Goal: Transaction & Acquisition: Book appointment/travel/reservation

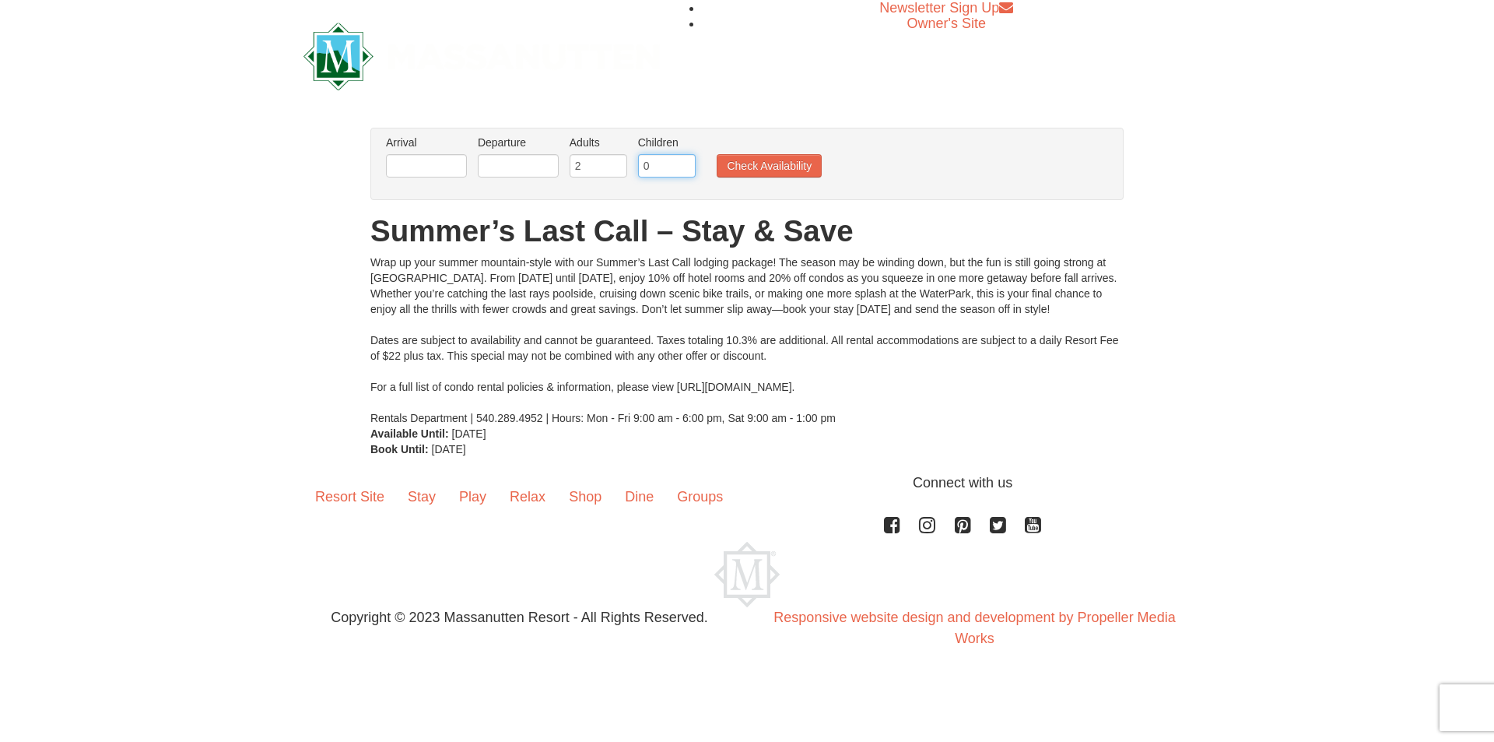
click at [651, 164] on input "0" at bounding box center [667, 165] width 58 height 23
drag, startPoint x: 651, startPoint y: 164, endPoint x: 636, endPoint y: 167, distance: 15.0
click at [636, 167] on li "Children Please format dates MM/DD/YYYY 0" at bounding box center [666, 160] width 65 height 51
type input "2"
click at [614, 169] on input "1" at bounding box center [599, 165] width 58 height 23
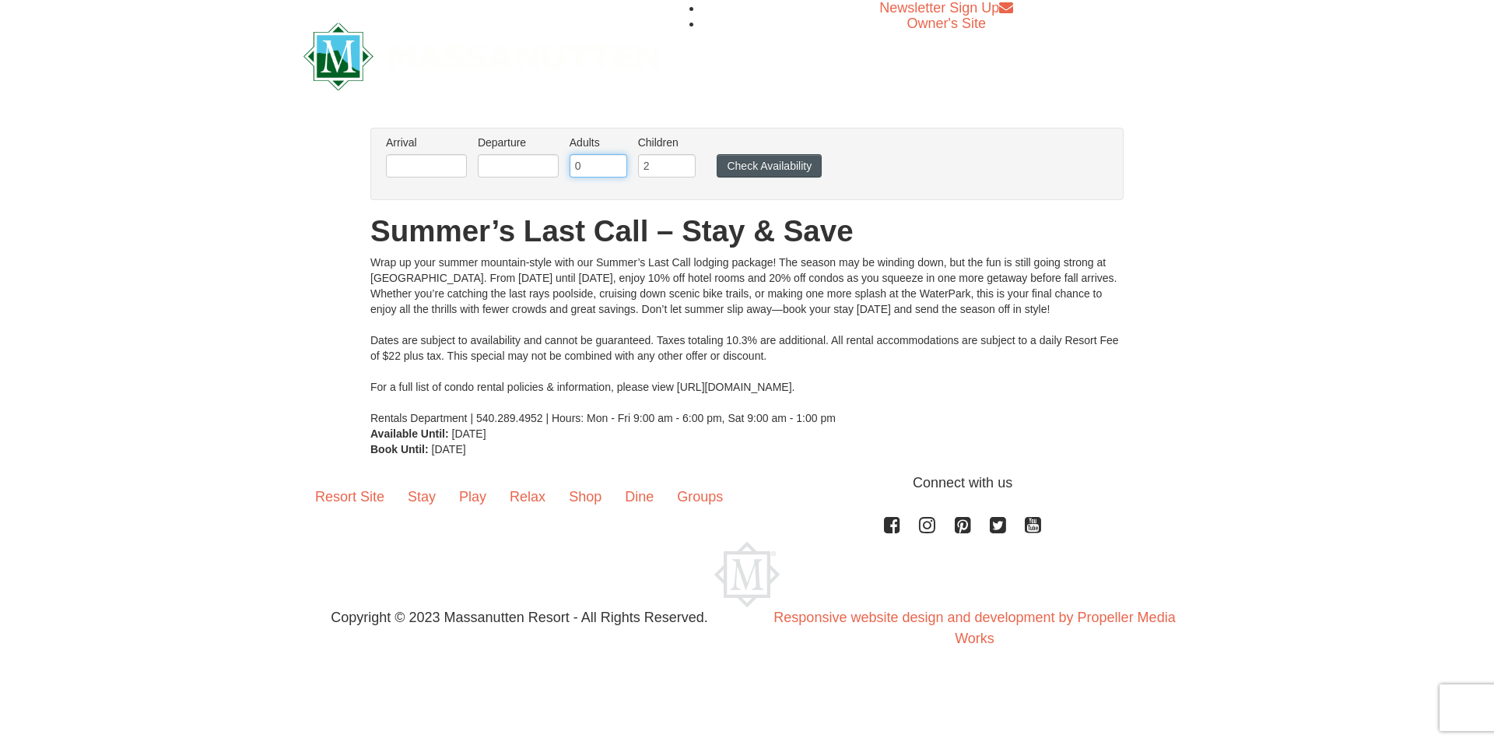
type input "0"
click at [741, 166] on button "Check Availability" at bounding box center [769, 165] width 105 height 23
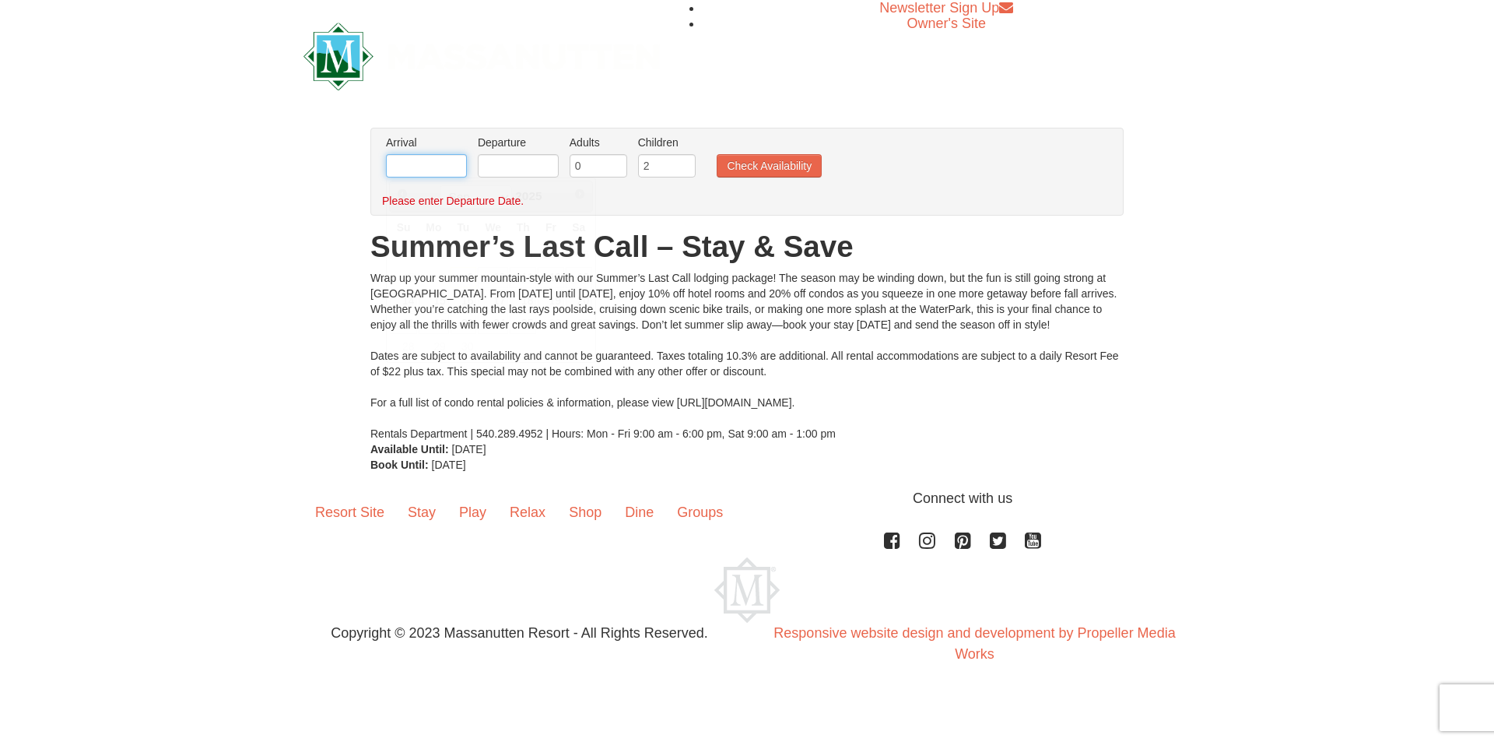
click at [444, 161] on input "text" at bounding box center [426, 165] width 81 height 23
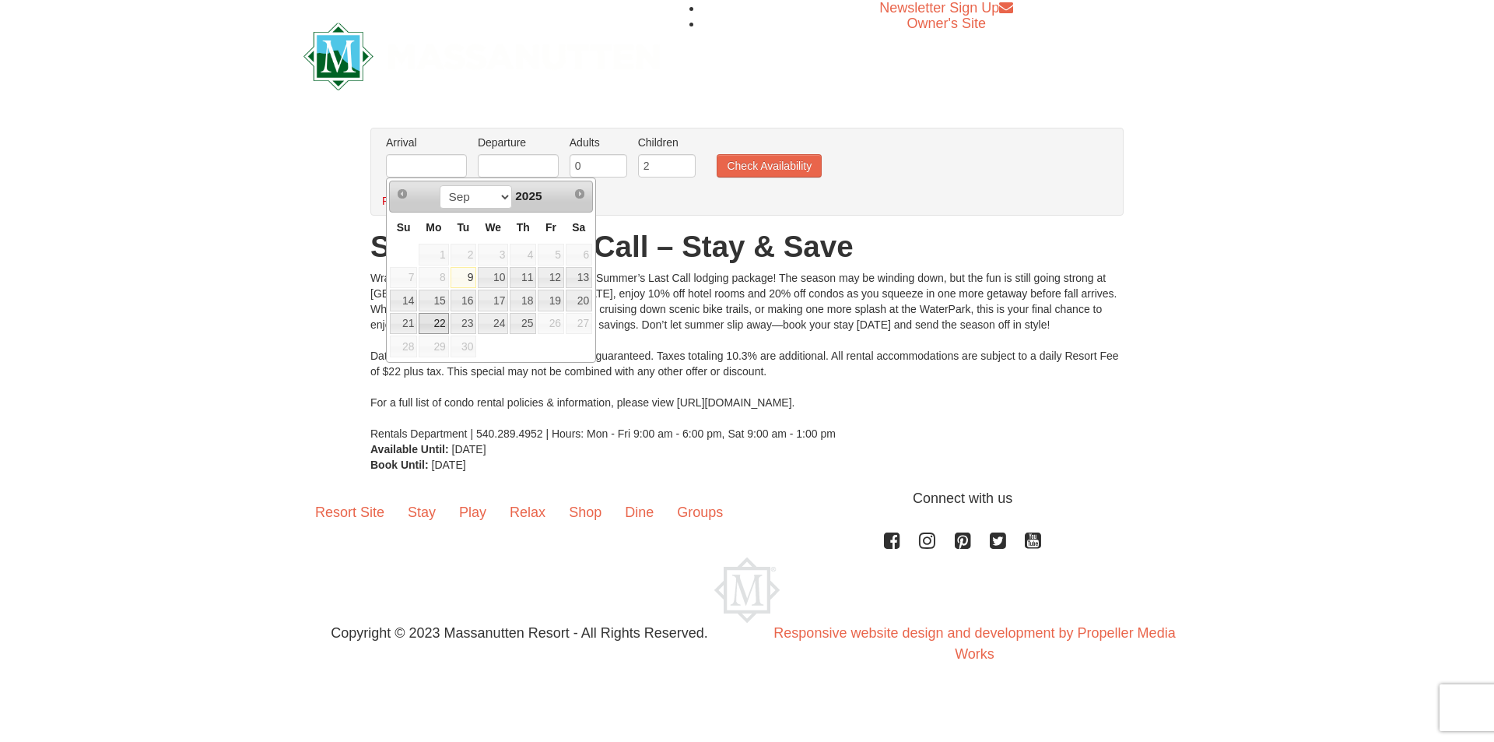
click at [437, 322] on link "22" at bounding box center [434, 324] width 30 height 22
type input "[DATE]"
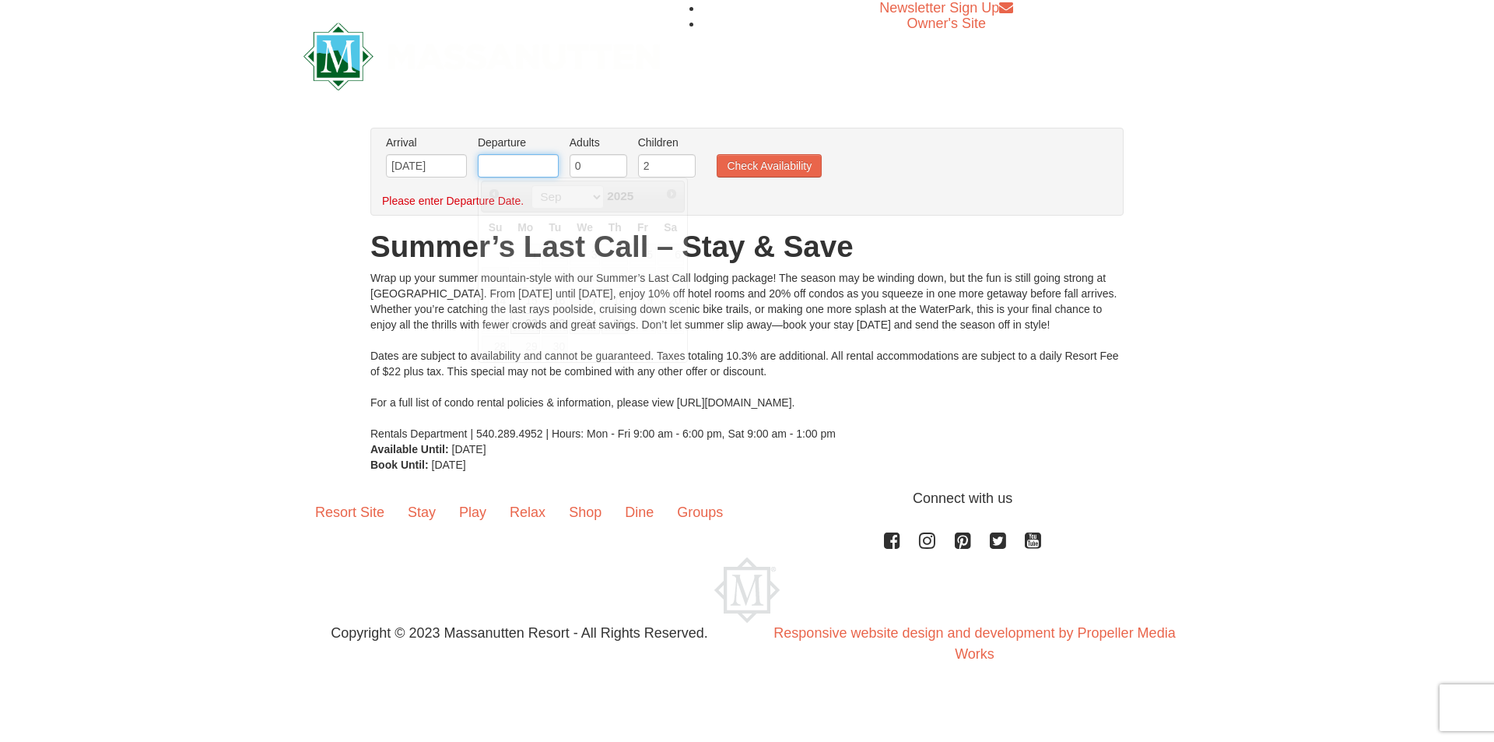
click at [518, 171] on input "text" at bounding box center [518, 165] width 81 height 23
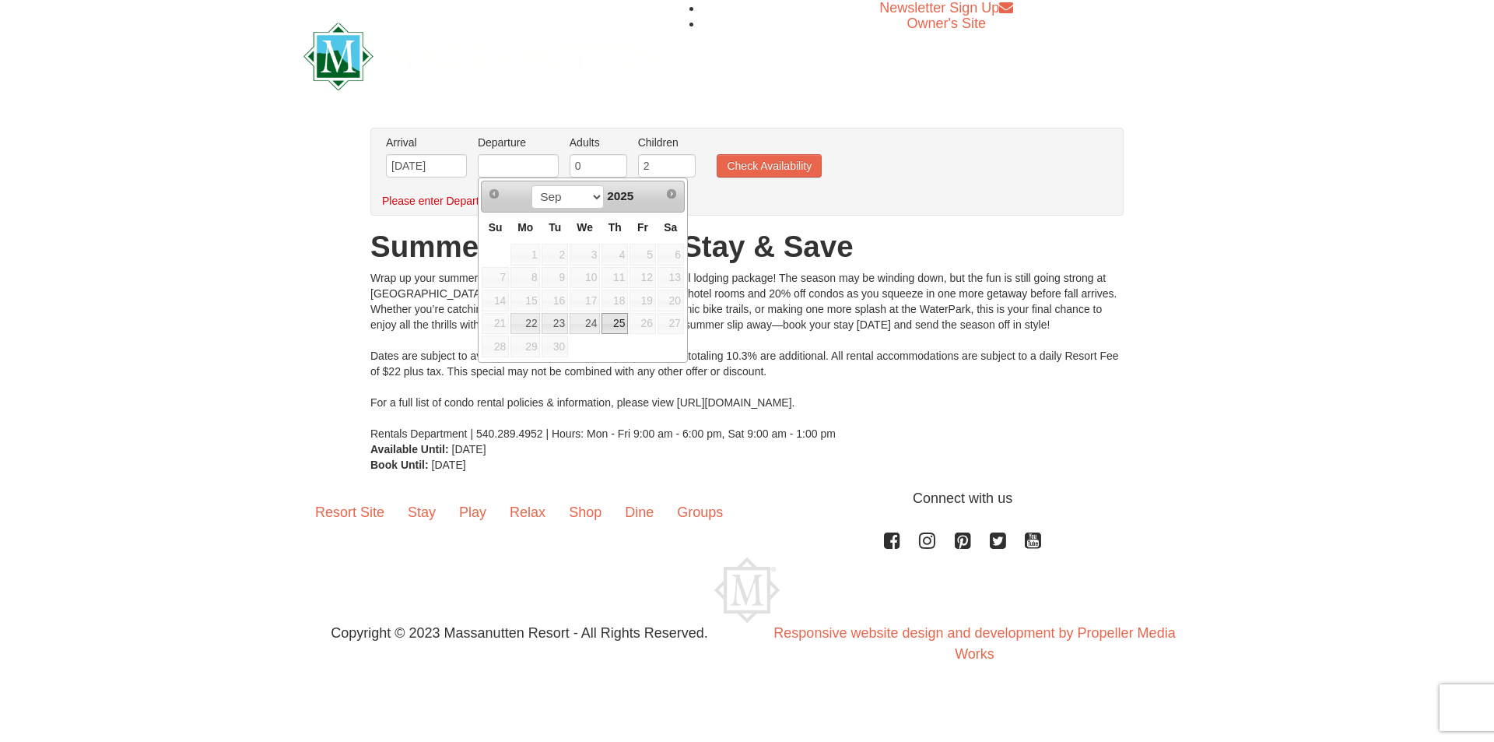
click at [624, 322] on link "25" at bounding box center [614, 324] width 26 height 22
type input "[DATE]"
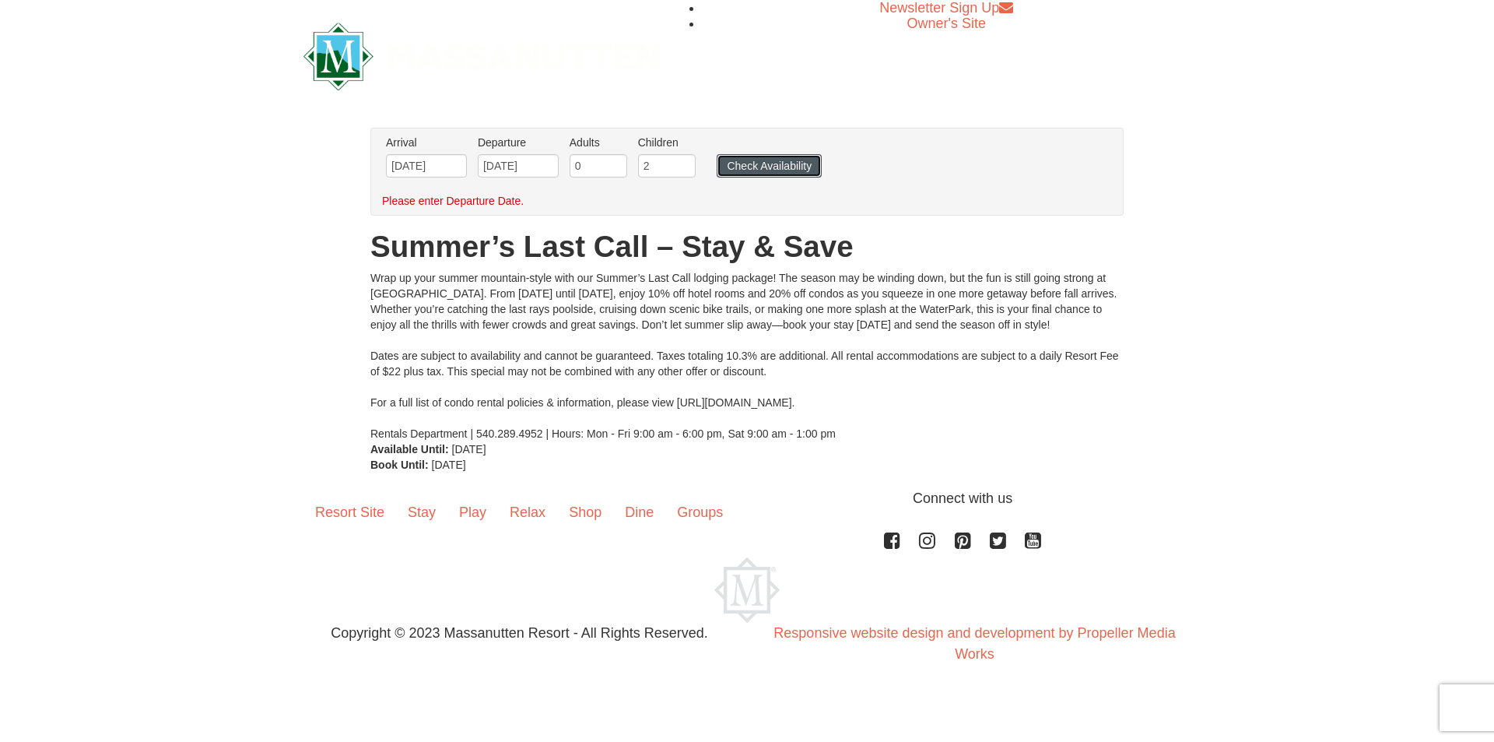
click at [759, 160] on button "Check Availability" at bounding box center [769, 165] width 105 height 23
type input "1"
click at [619, 161] on input "1" at bounding box center [599, 165] width 58 height 23
click at [731, 164] on button "Check Availability" at bounding box center [769, 165] width 105 height 23
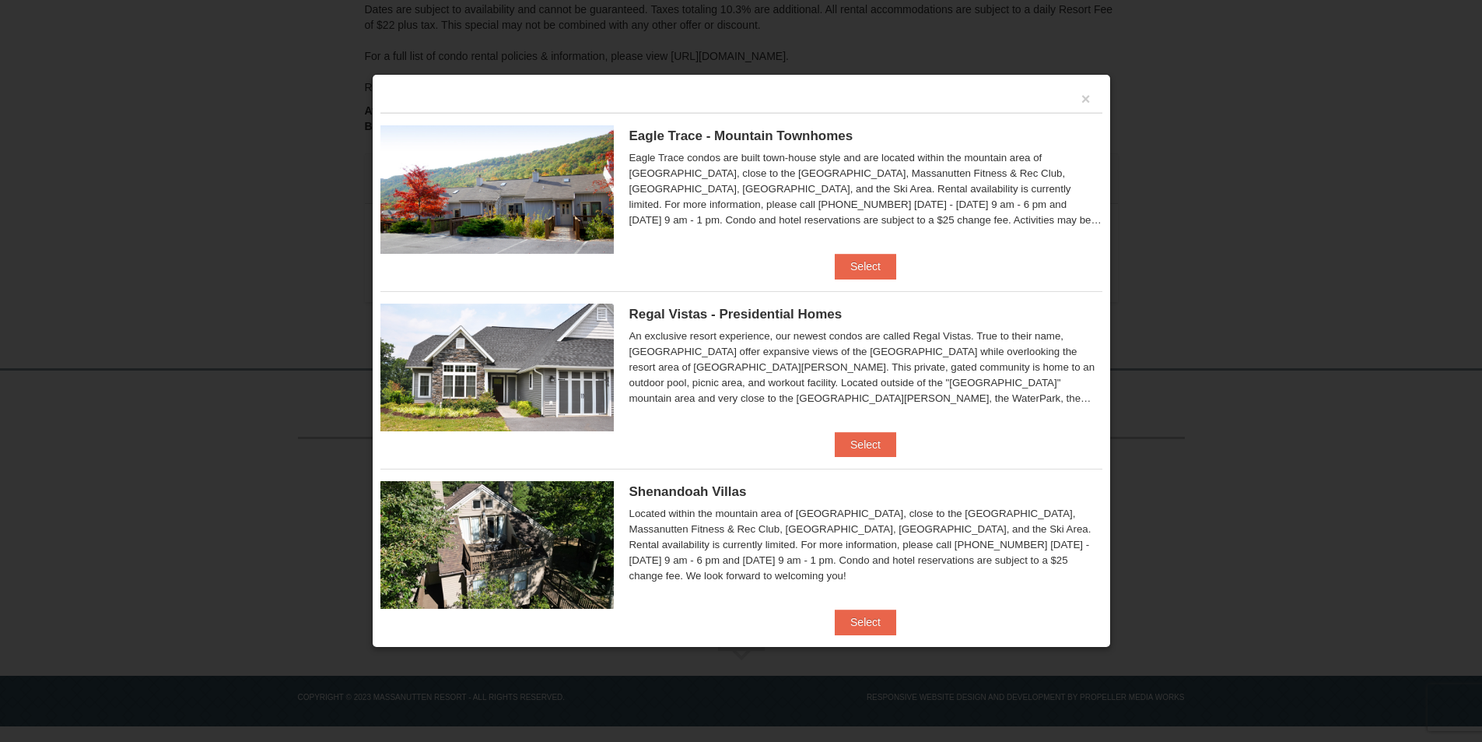
scroll to position [137, 0]
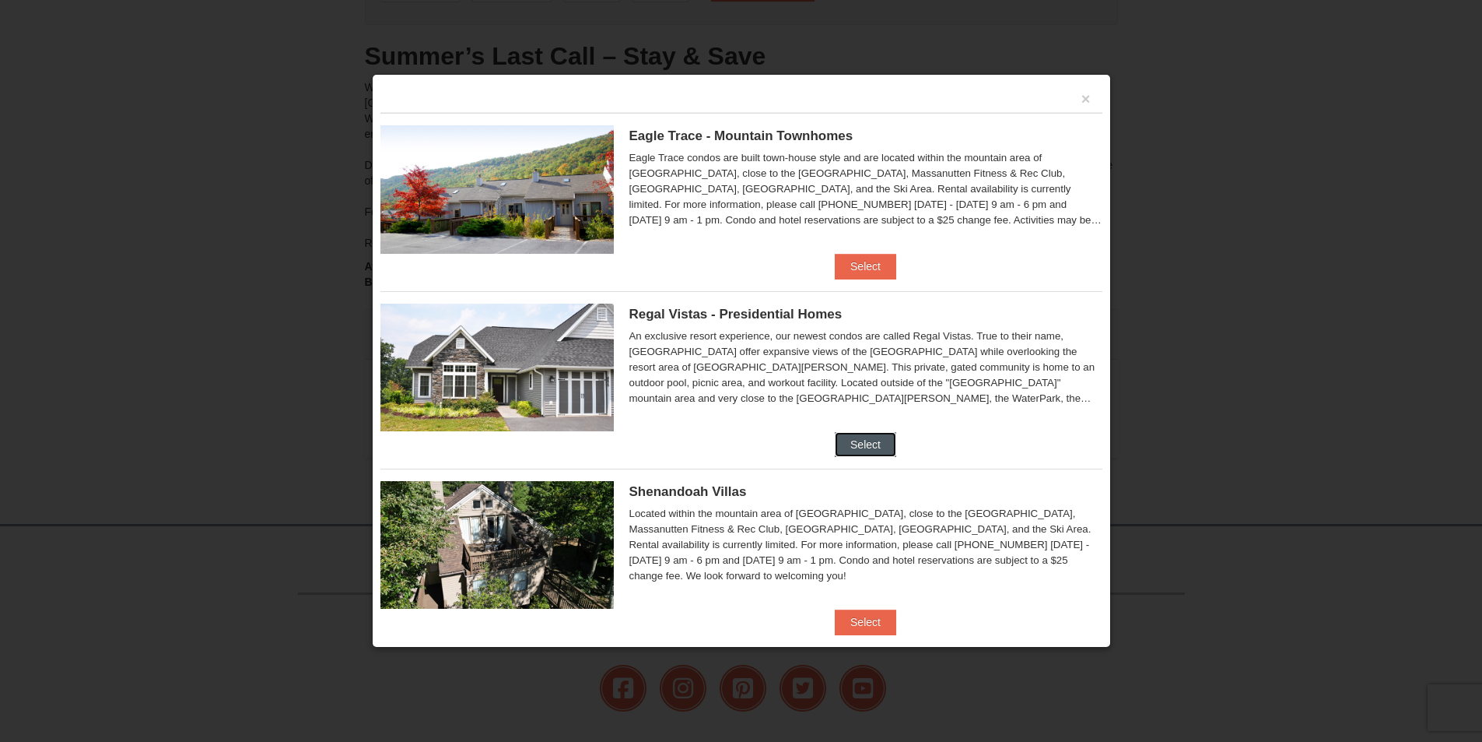
click at [855, 446] on button "Select" at bounding box center [865, 444] width 61 height 25
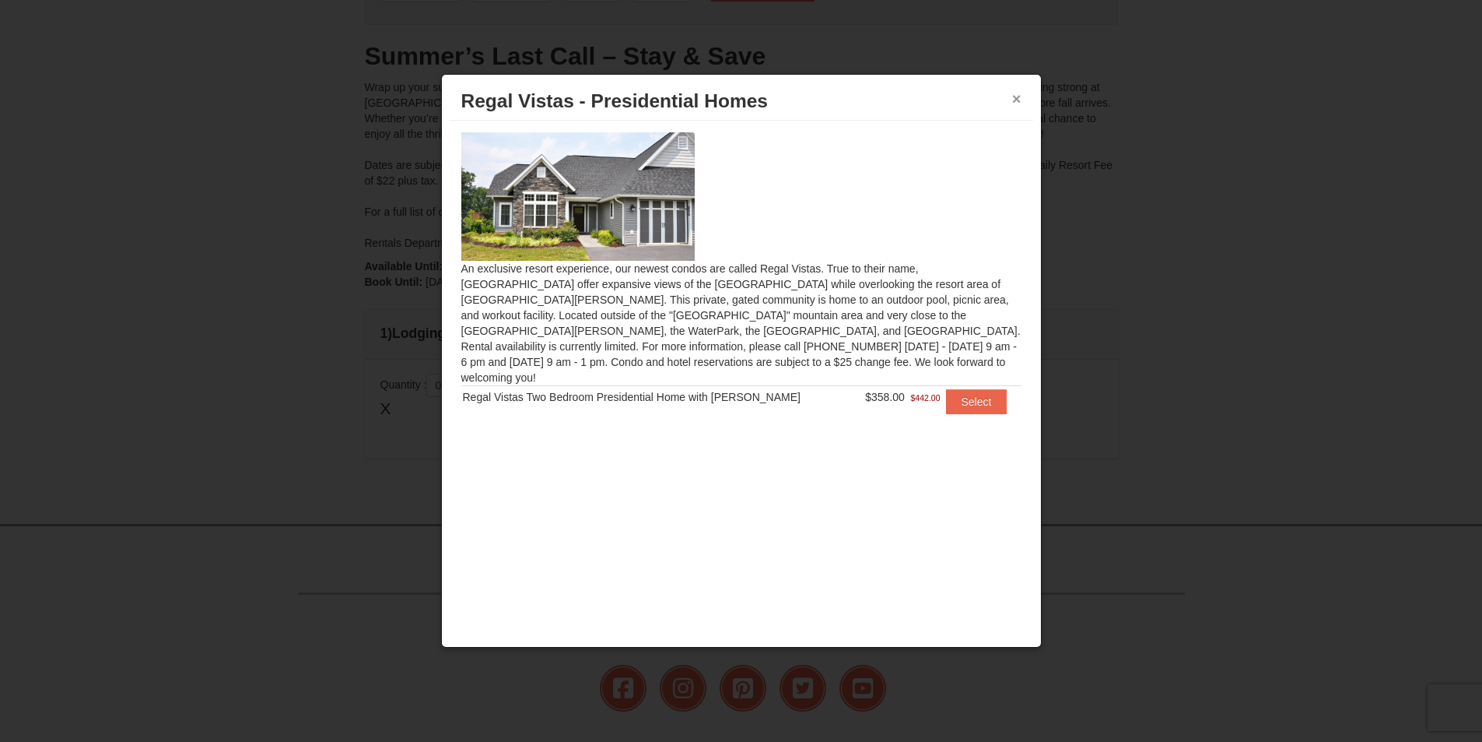
drag, startPoint x: 1019, startPoint y: 100, endPoint x: 1008, endPoint y: 100, distance: 11.7
click at [1017, 100] on button "×" at bounding box center [1016, 99] width 9 height 16
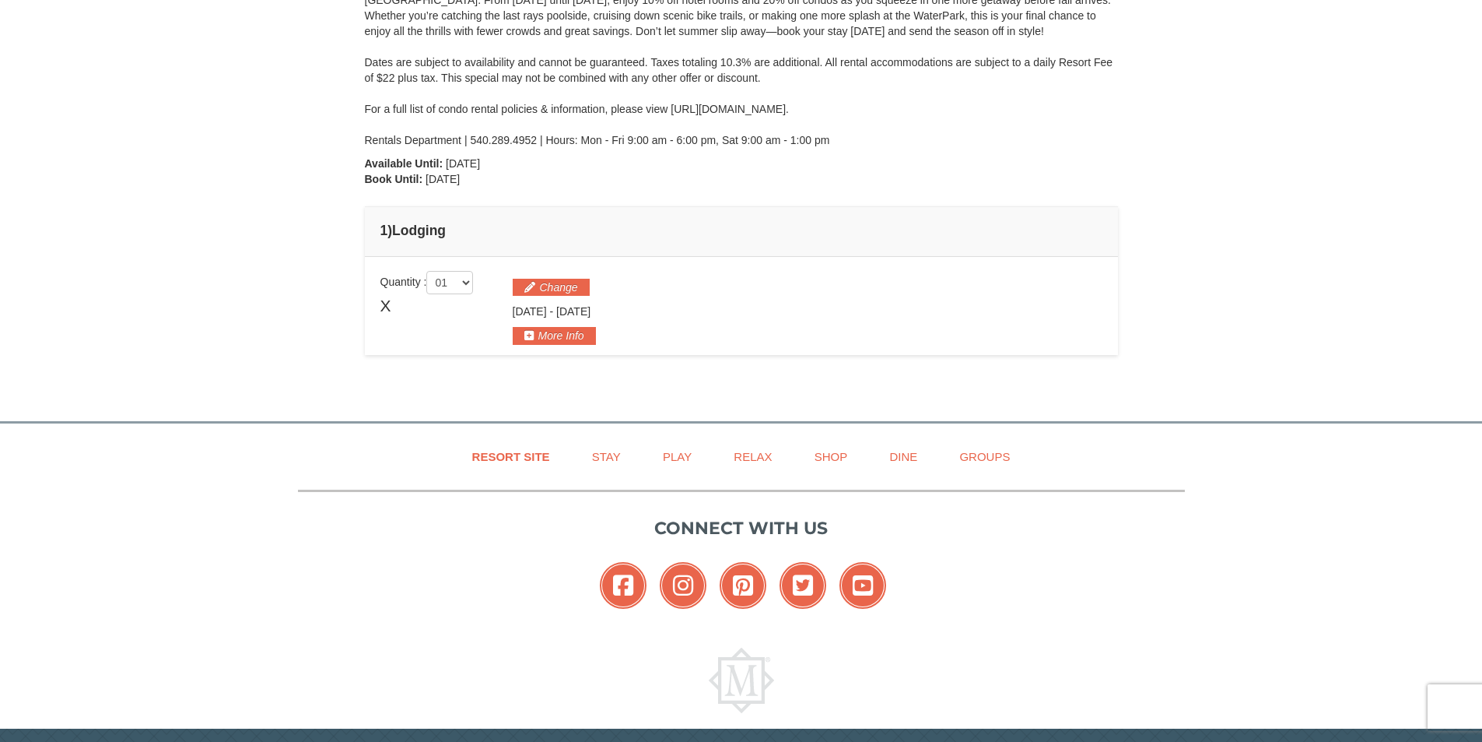
scroll to position [0, 0]
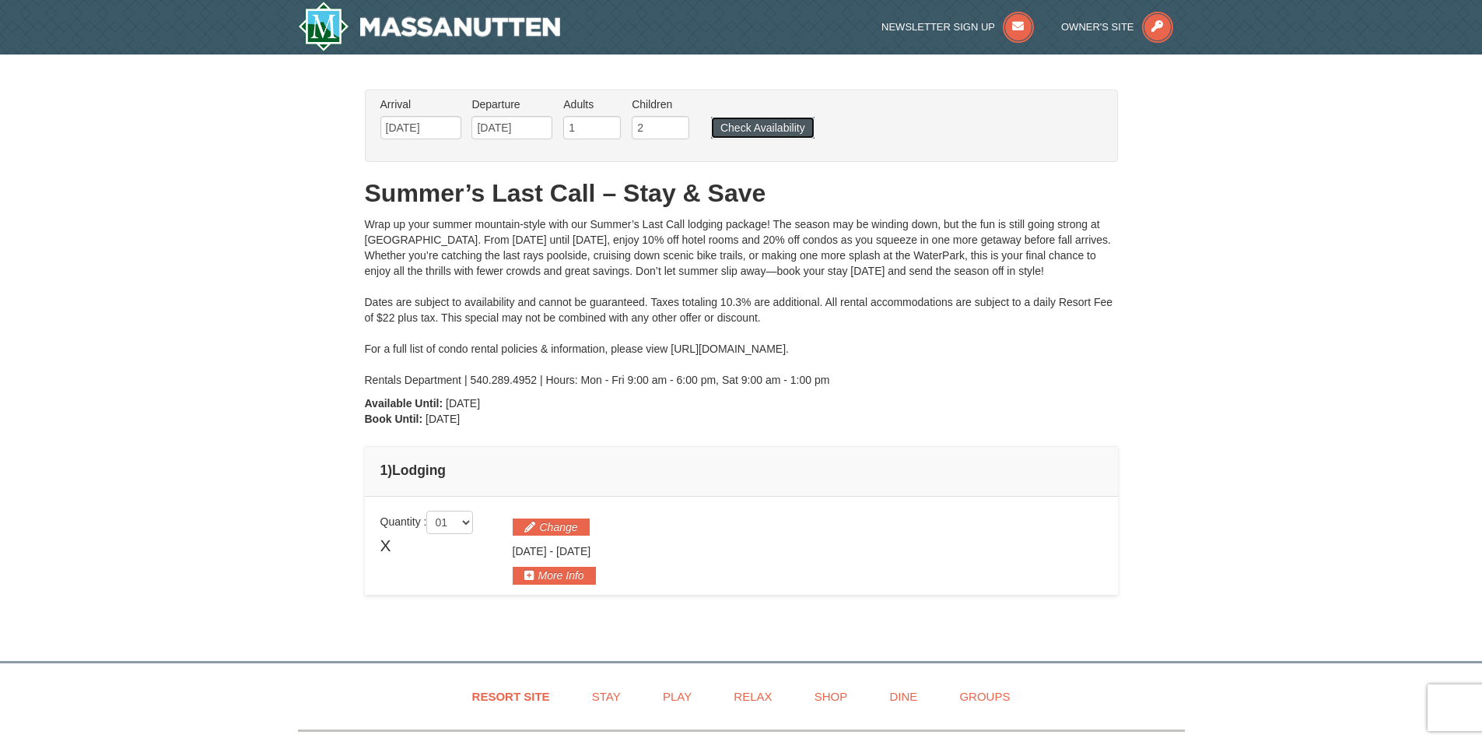
click at [752, 132] on button "Check Availability" at bounding box center [762, 128] width 103 height 22
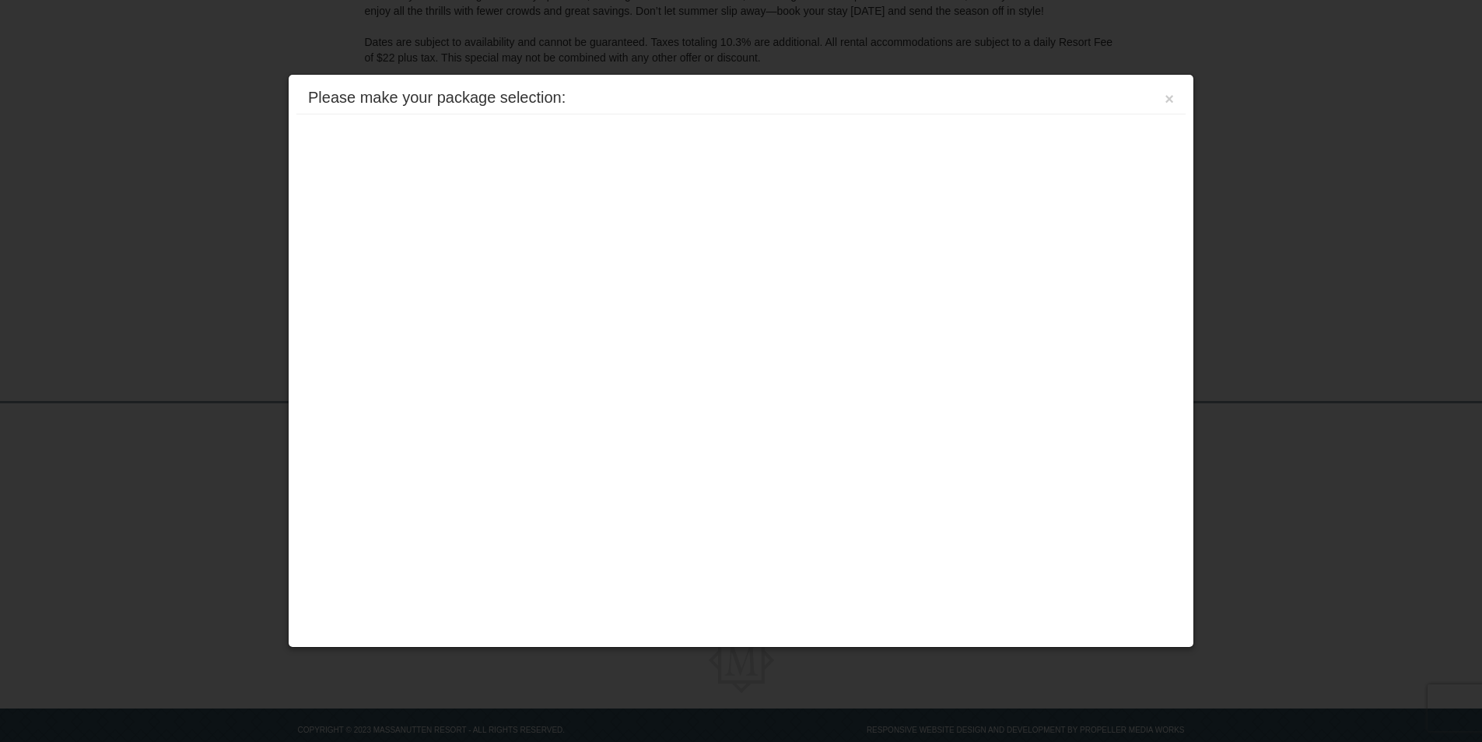
scroll to position [293, 0]
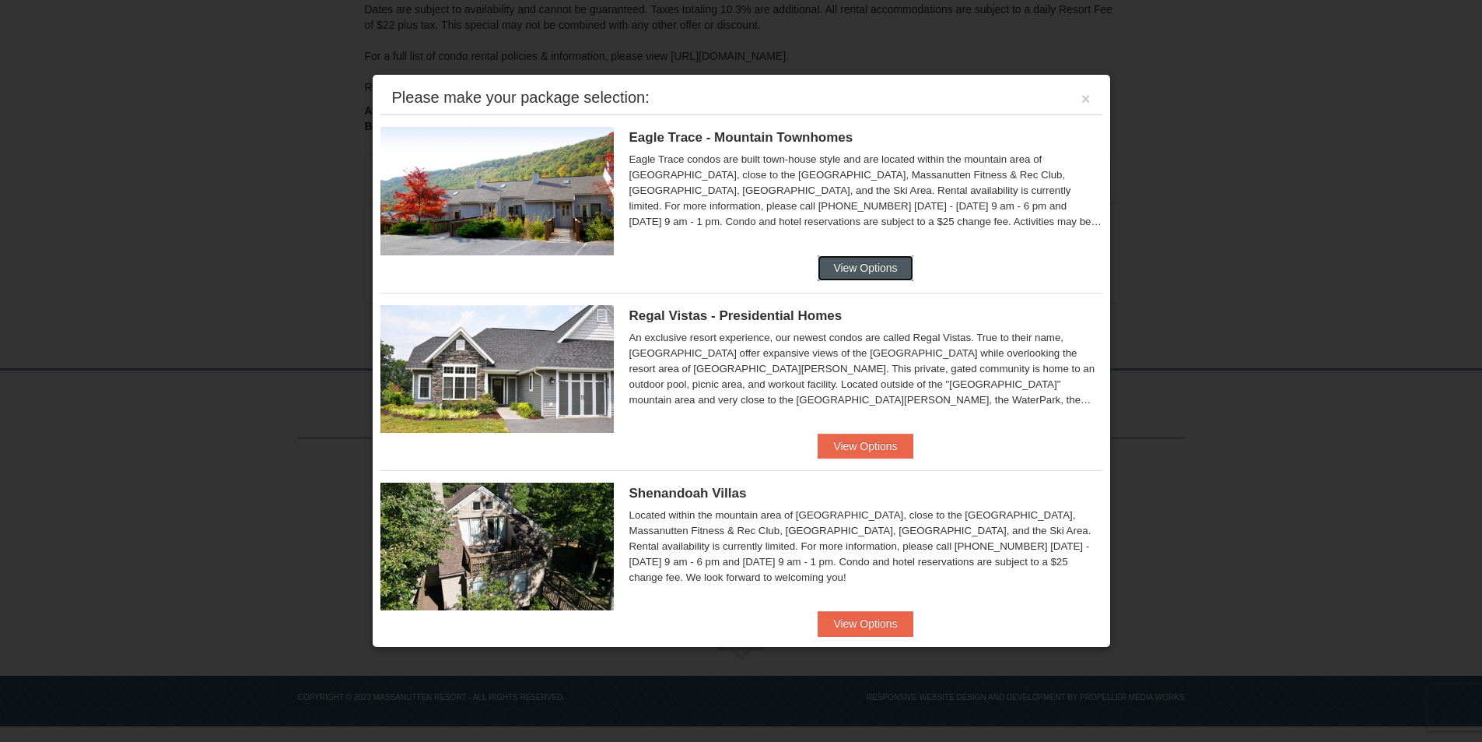
click at [850, 265] on button "View Options" at bounding box center [865, 267] width 95 height 25
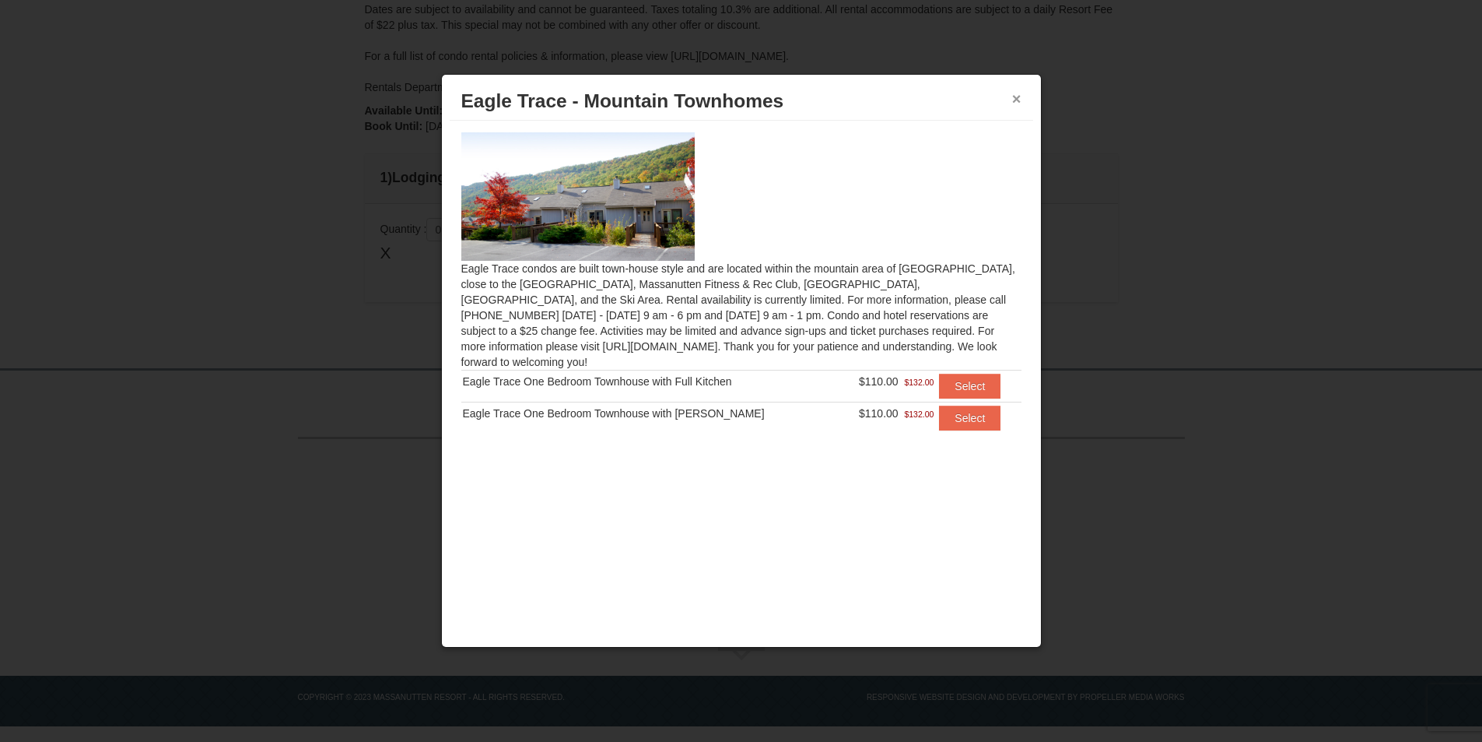
click at [1018, 98] on button "×" at bounding box center [1016, 99] width 9 height 16
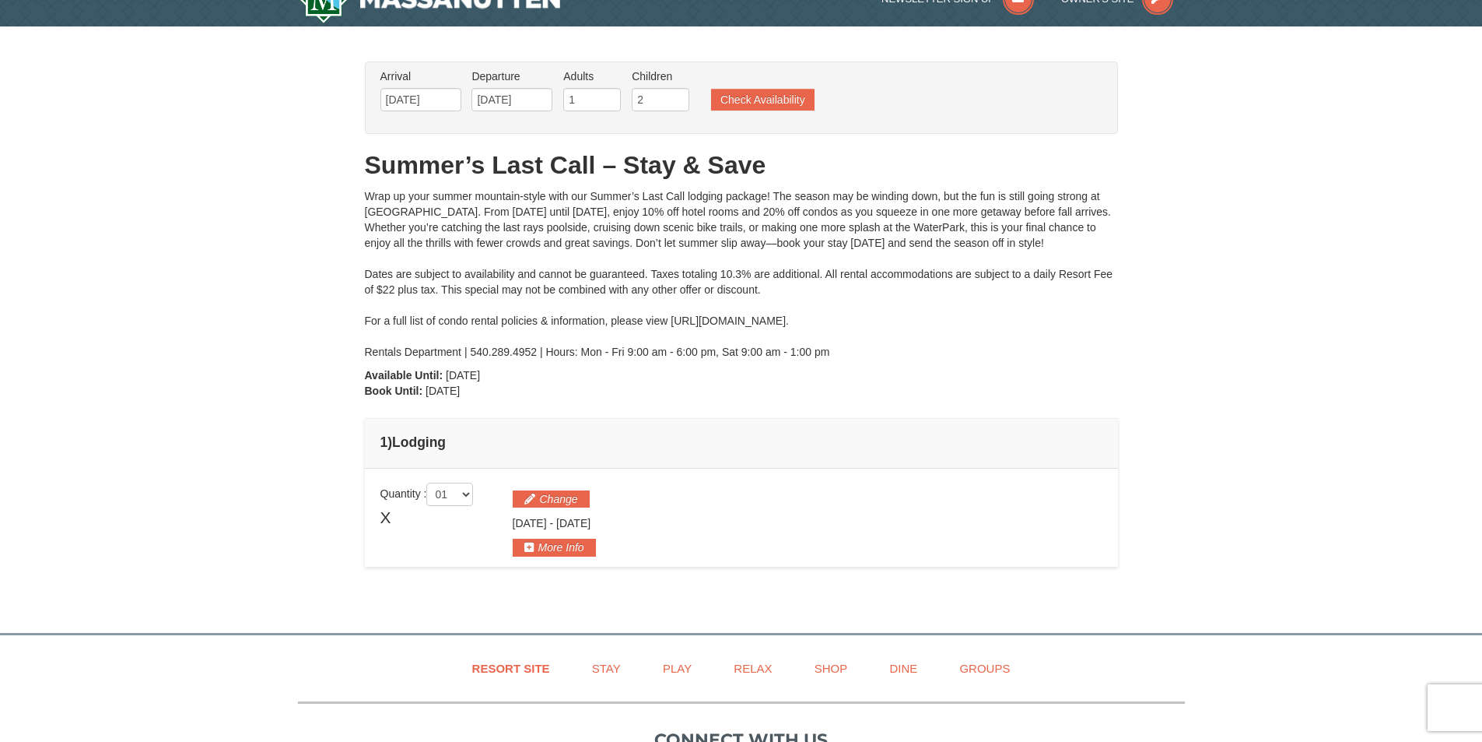
scroll to position [0, 0]
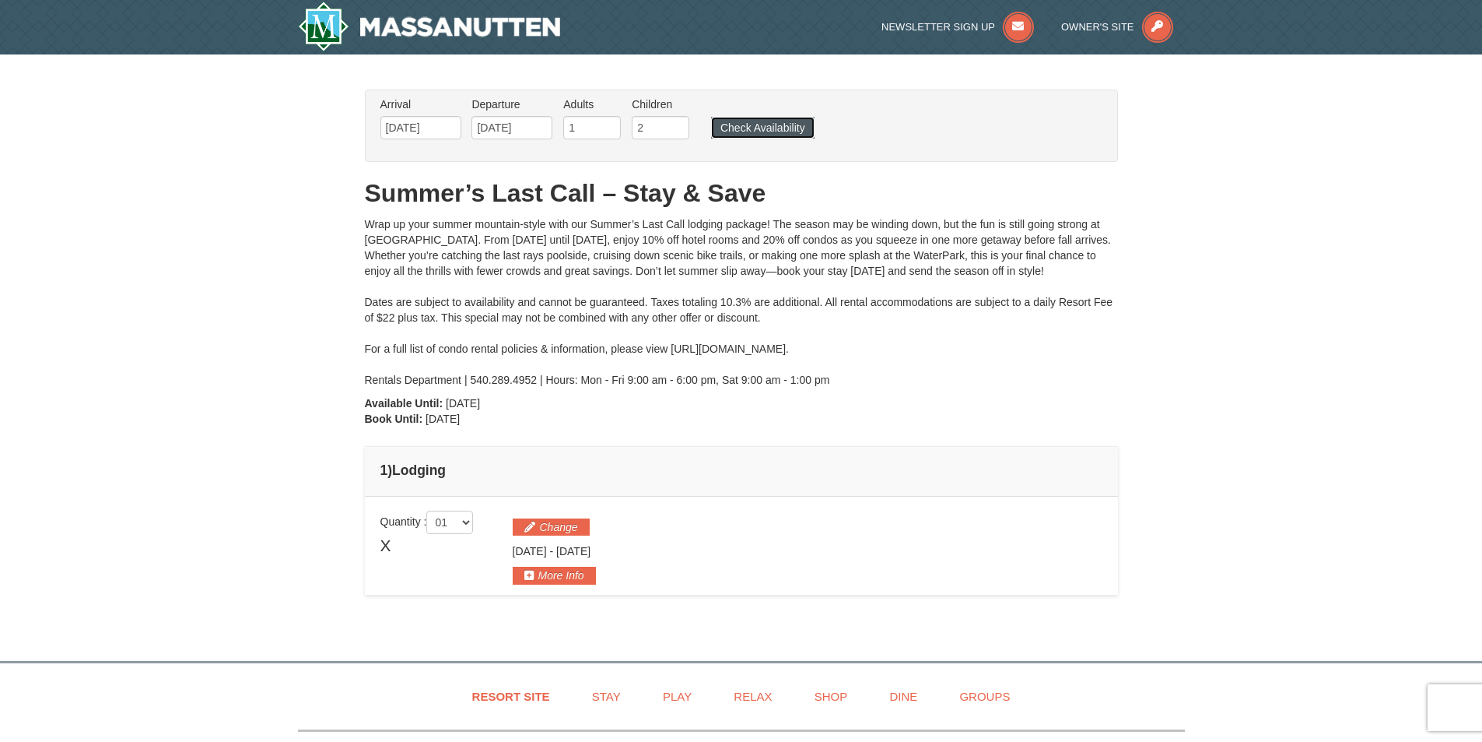
click at [737, 130] on button "Check Availability" at bounding box center [762, 128] width 103 height 22
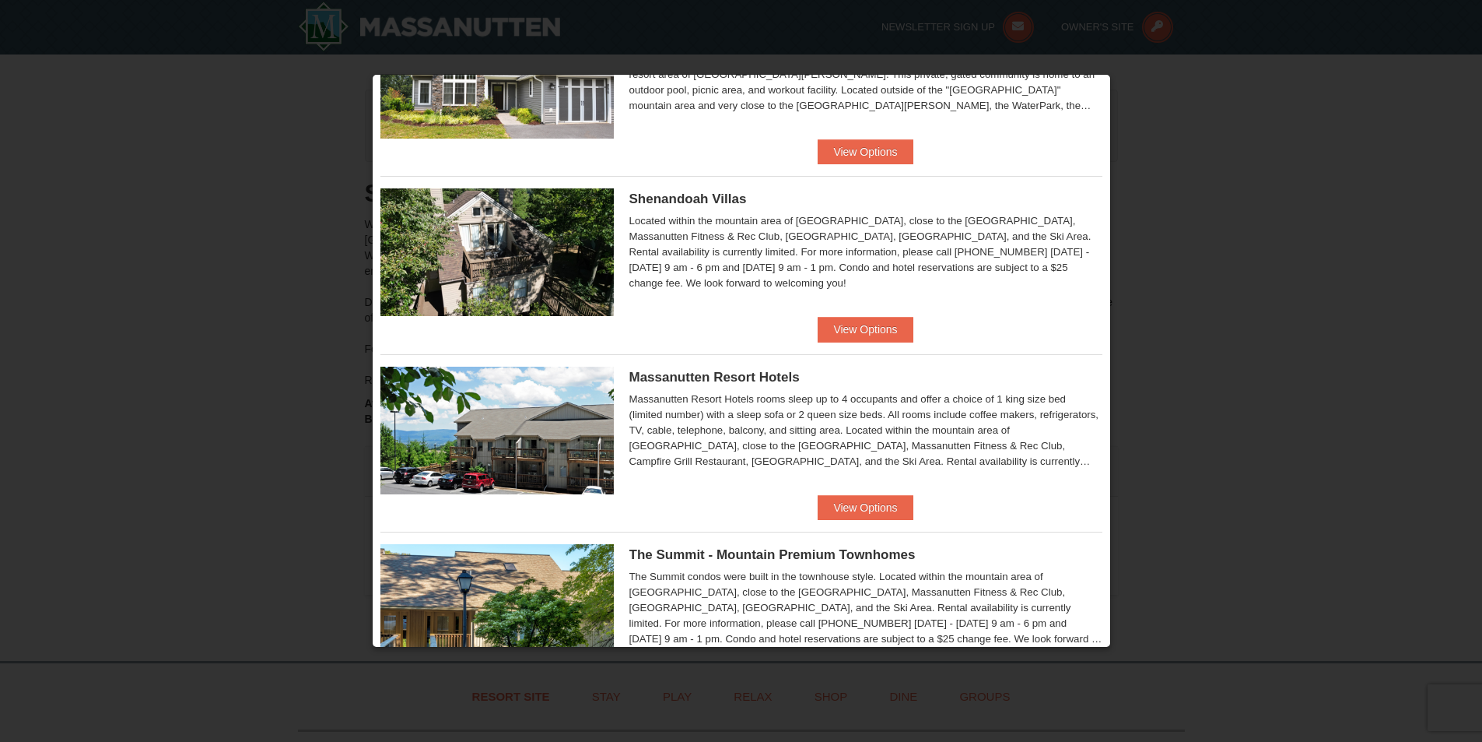
scroll to position [311, 0]
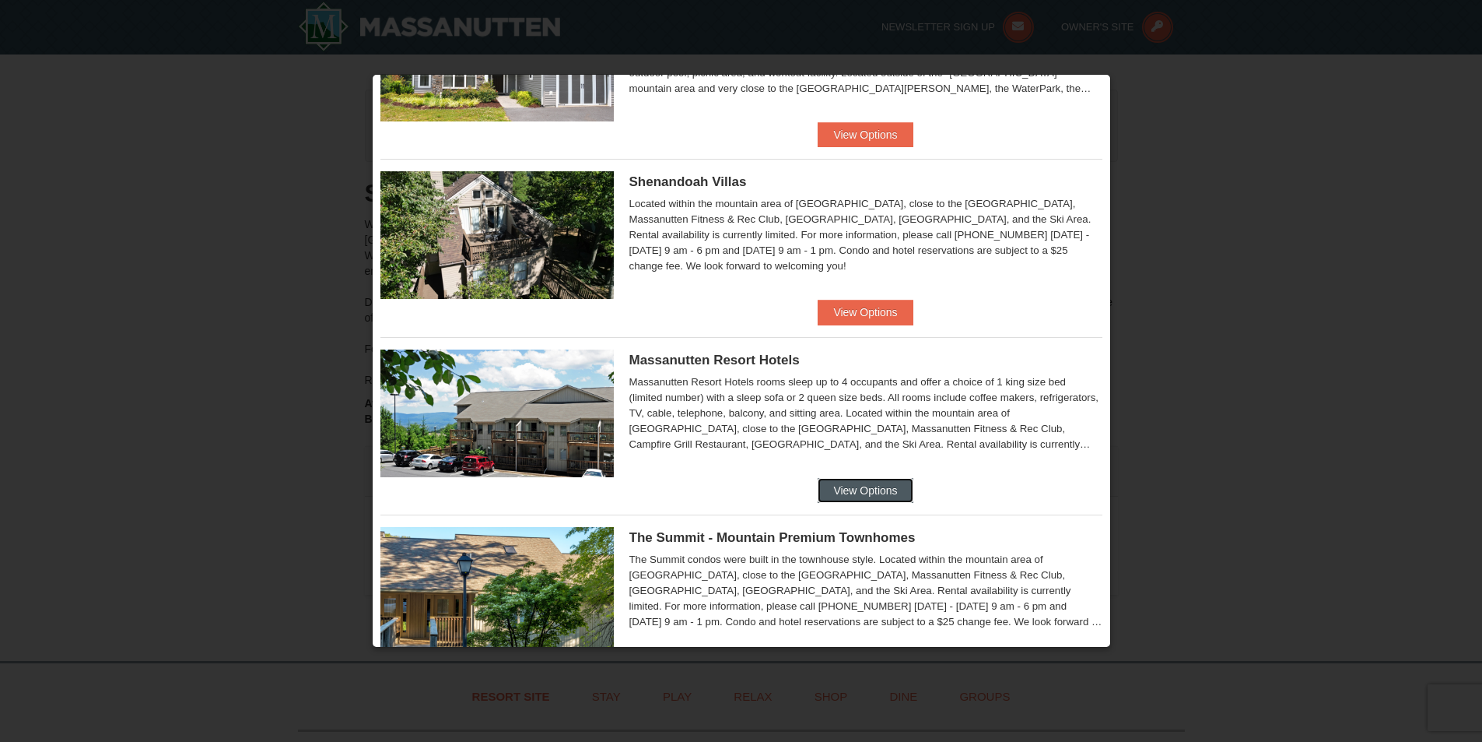
click at [833, 486] on button "View Options" at bounding box center [865, 490] width 95 height 25
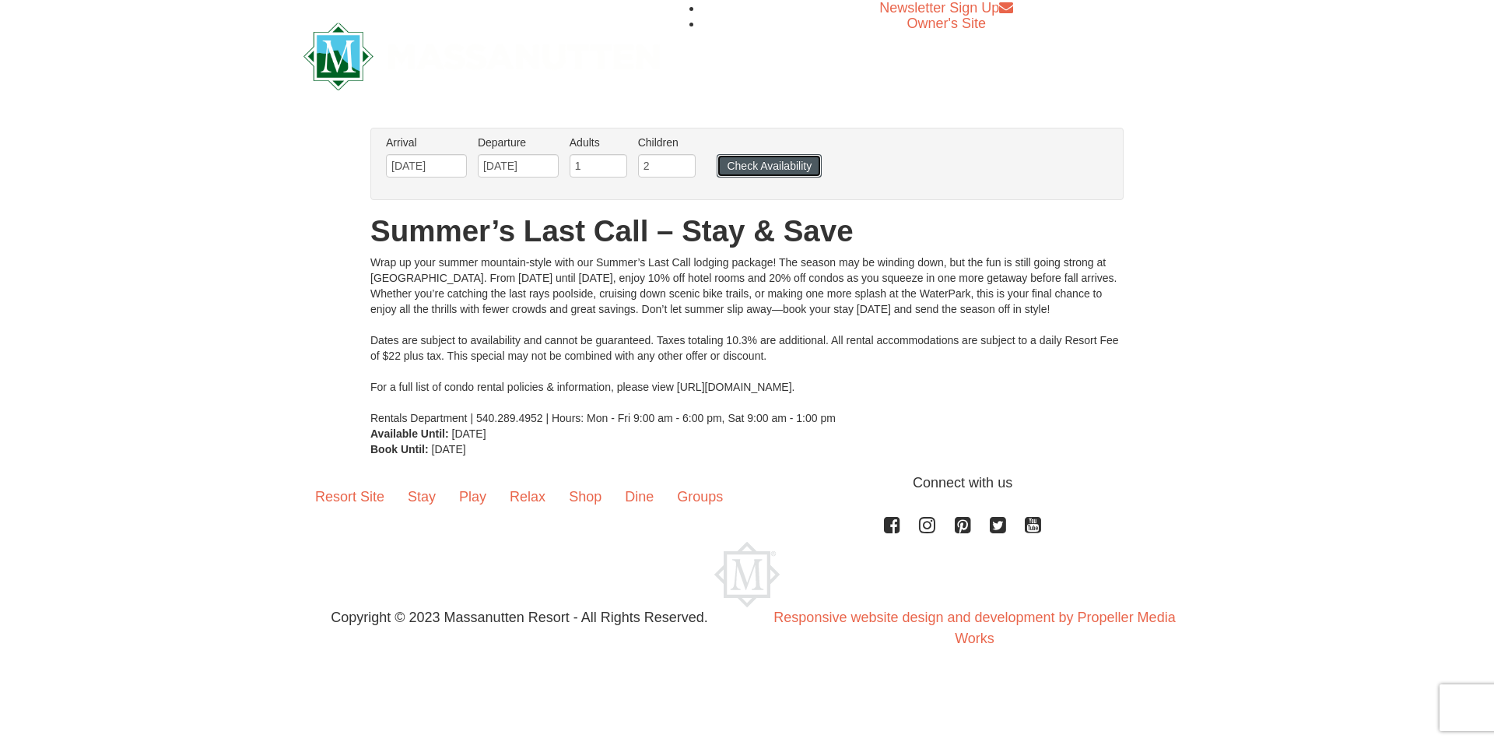
click at [794, 159] on button "Check Availability" at bounding box center [769, 165] width 105 height 23
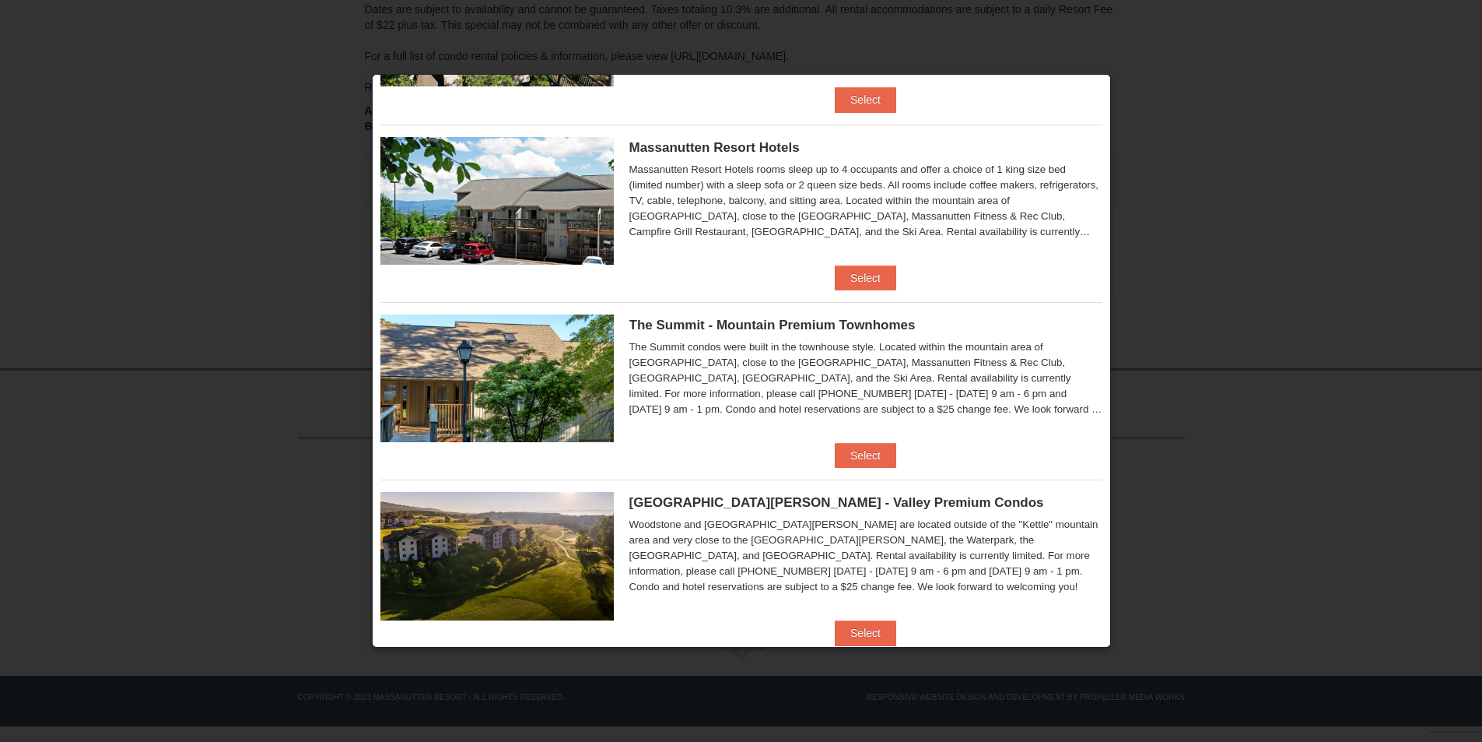
scroll to position [545, 0]
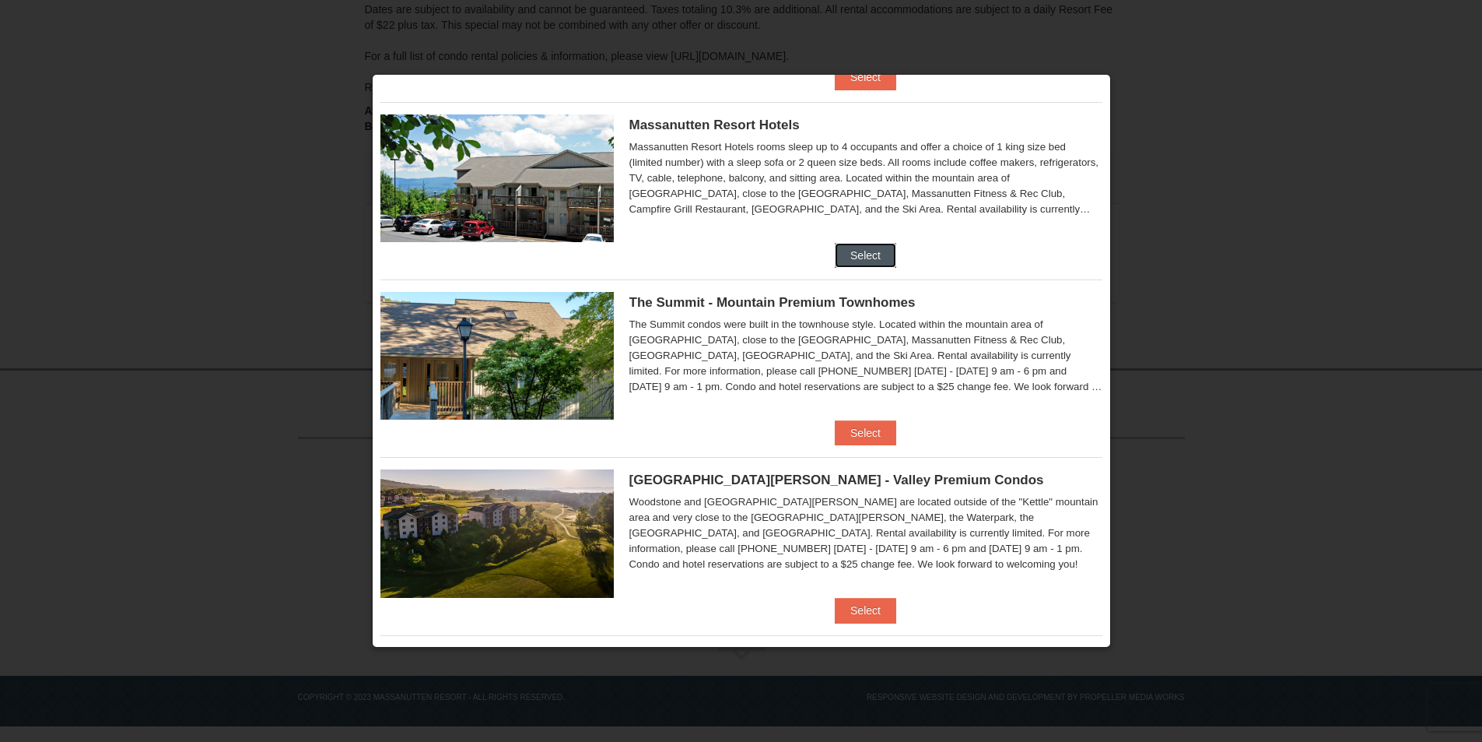
click at [840, 260] on button "Select" at bounding box center [865, 255] width 61 height 25
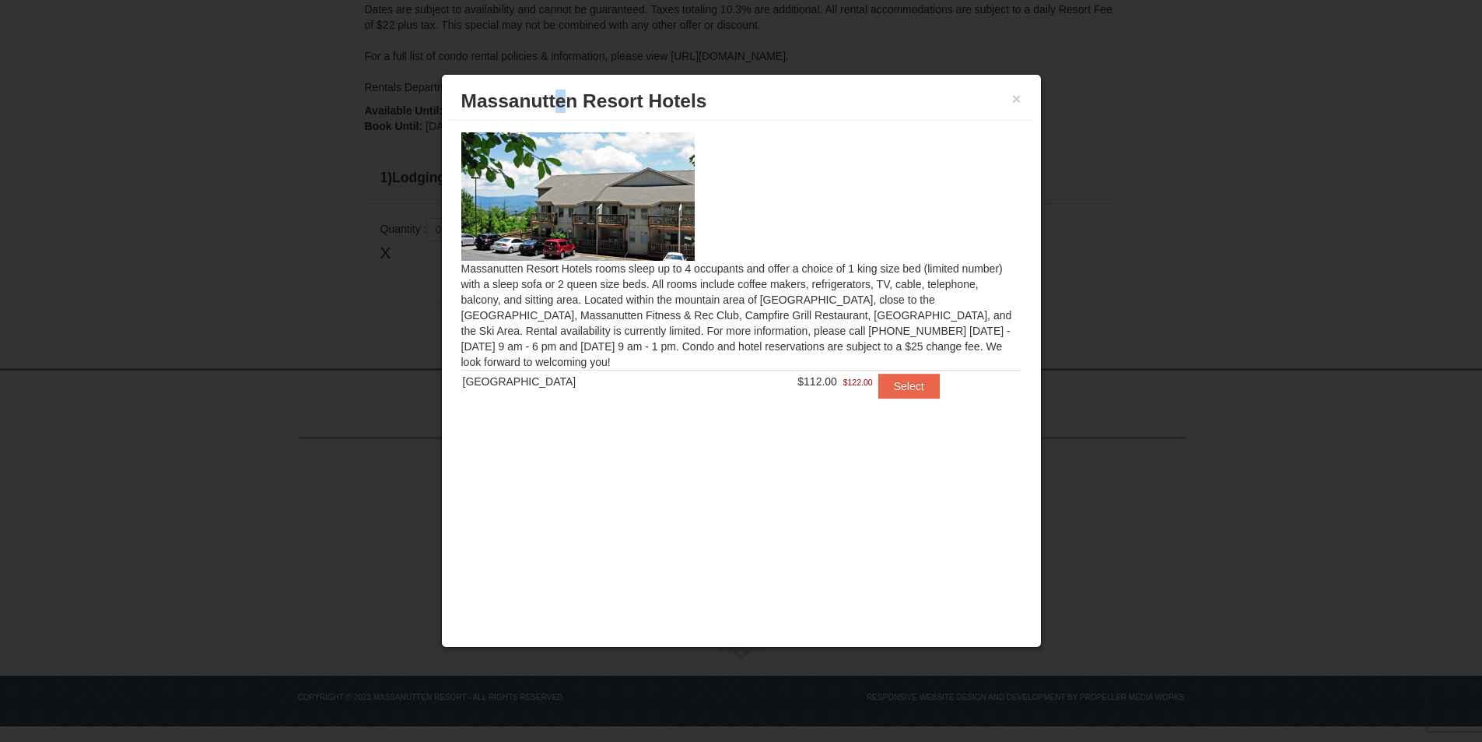
click at [553, 118] on div "× [GEOGRAPHIC_DATA] Hotels" at bounding box center [742, 101] width 584 height 38
click at [1015, 97] on button "×" at bounding box center [1016, 99] width 9 height 16
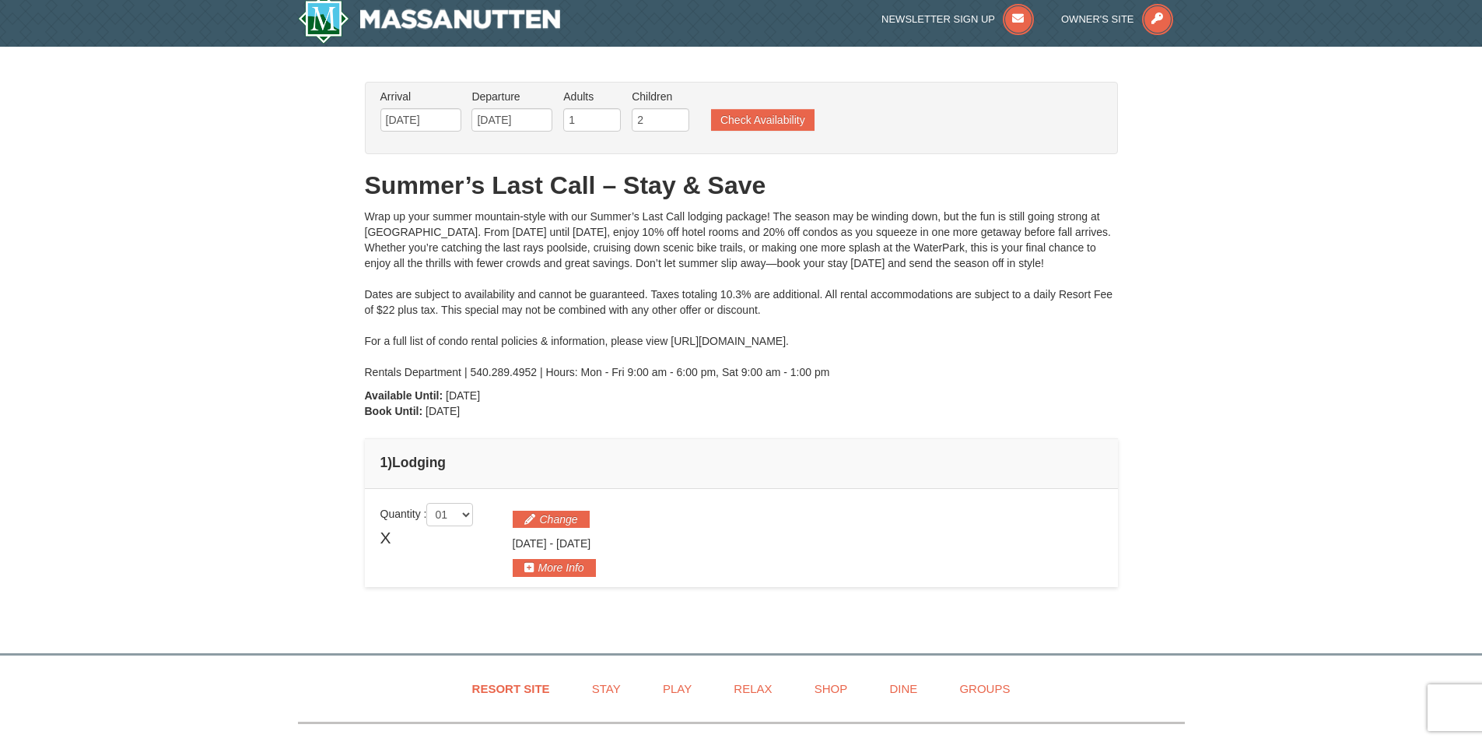
scroll to position [0, 0]
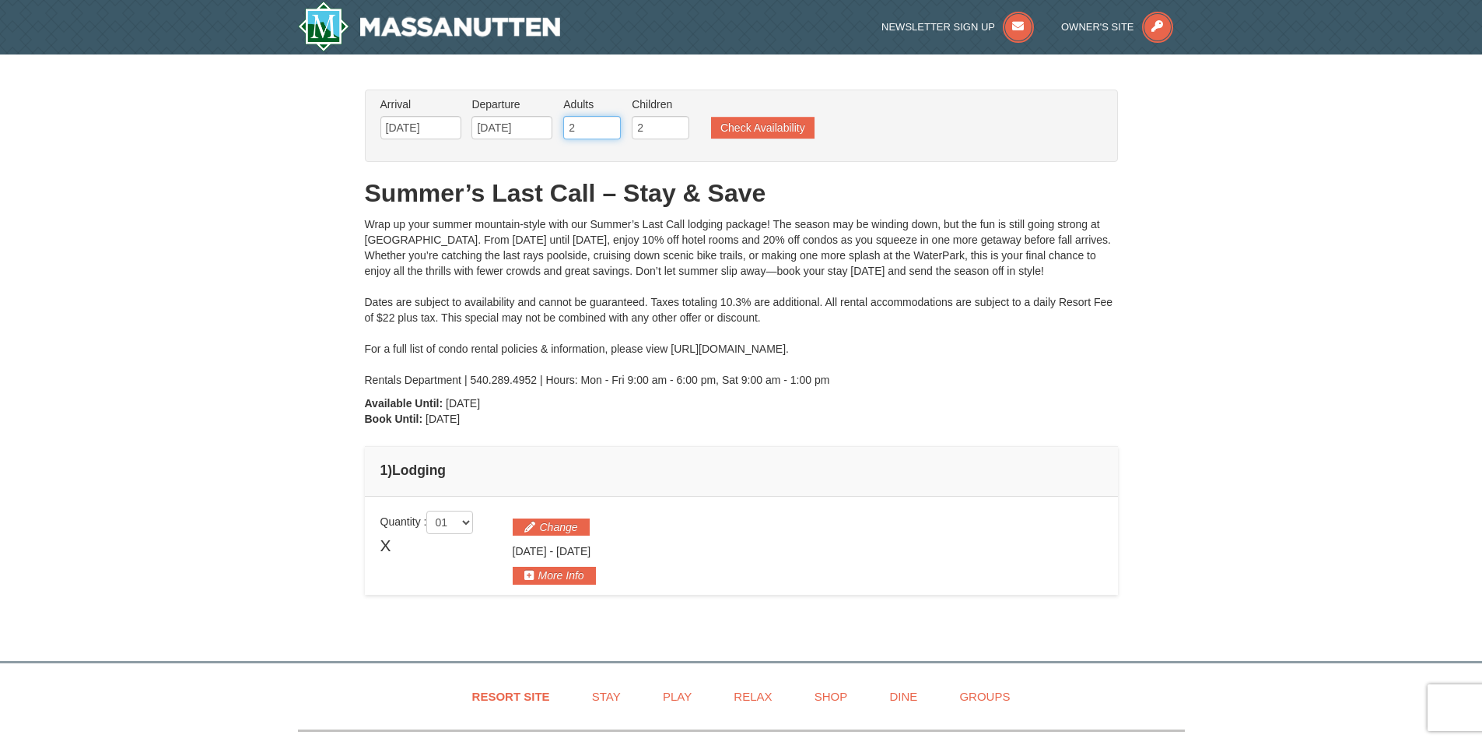
click at [610, 123] on input "2" at bounding box center [592, 127] width 58 height 23
click at [610, 123] on input "3" at bounding box center [592, 127] width 58 height 23
type input "4"
click at [610, 123] on input "4" at bounding box center [592, 127] width 58 height 23
click at [677, 123] on input "3" at bounding box center [661, 127] width 58 height 23
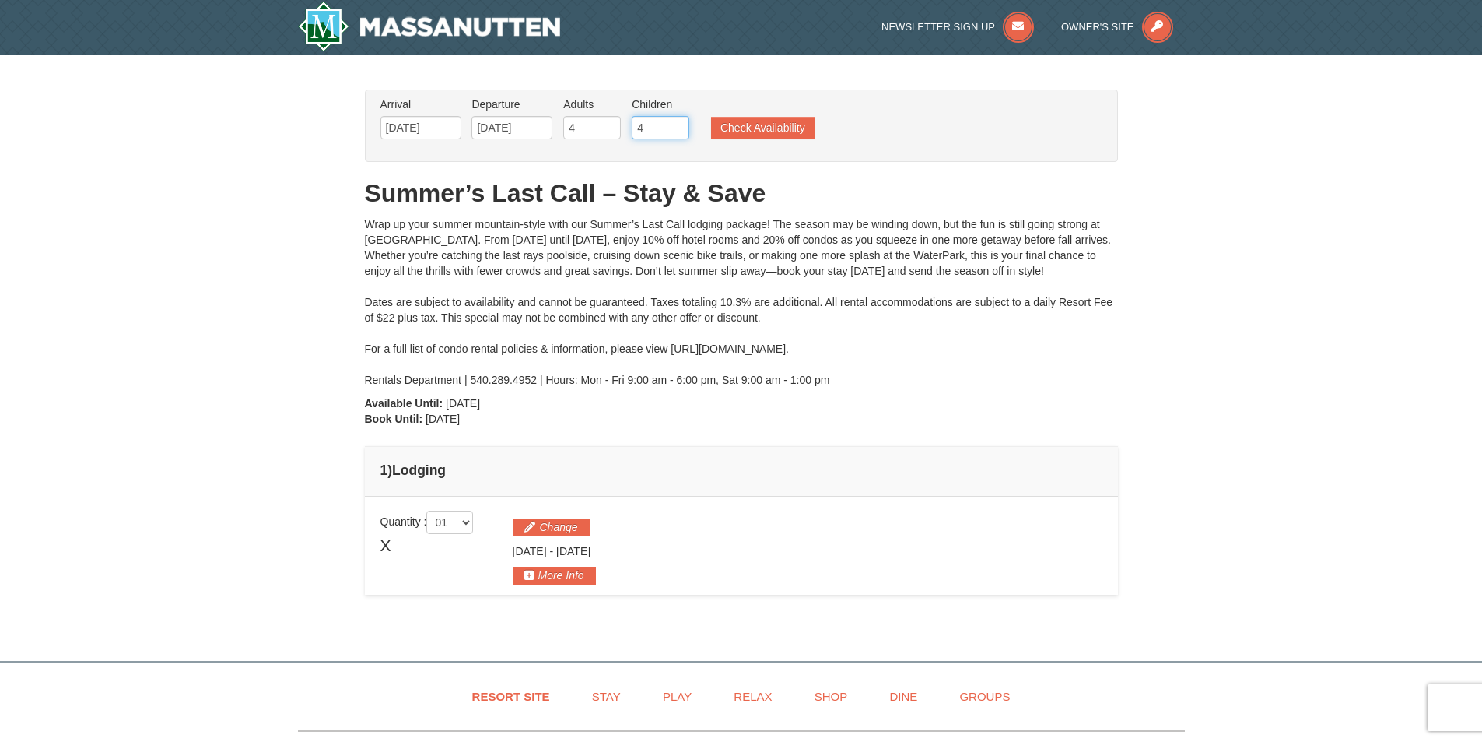
type input "4"
click at [677, 123] on input "4" at bounding box center [661, 127] width 58 height 23
click at [740, 128] on button "Check Availability" at bounding box center [762, 128] width 103 height 22
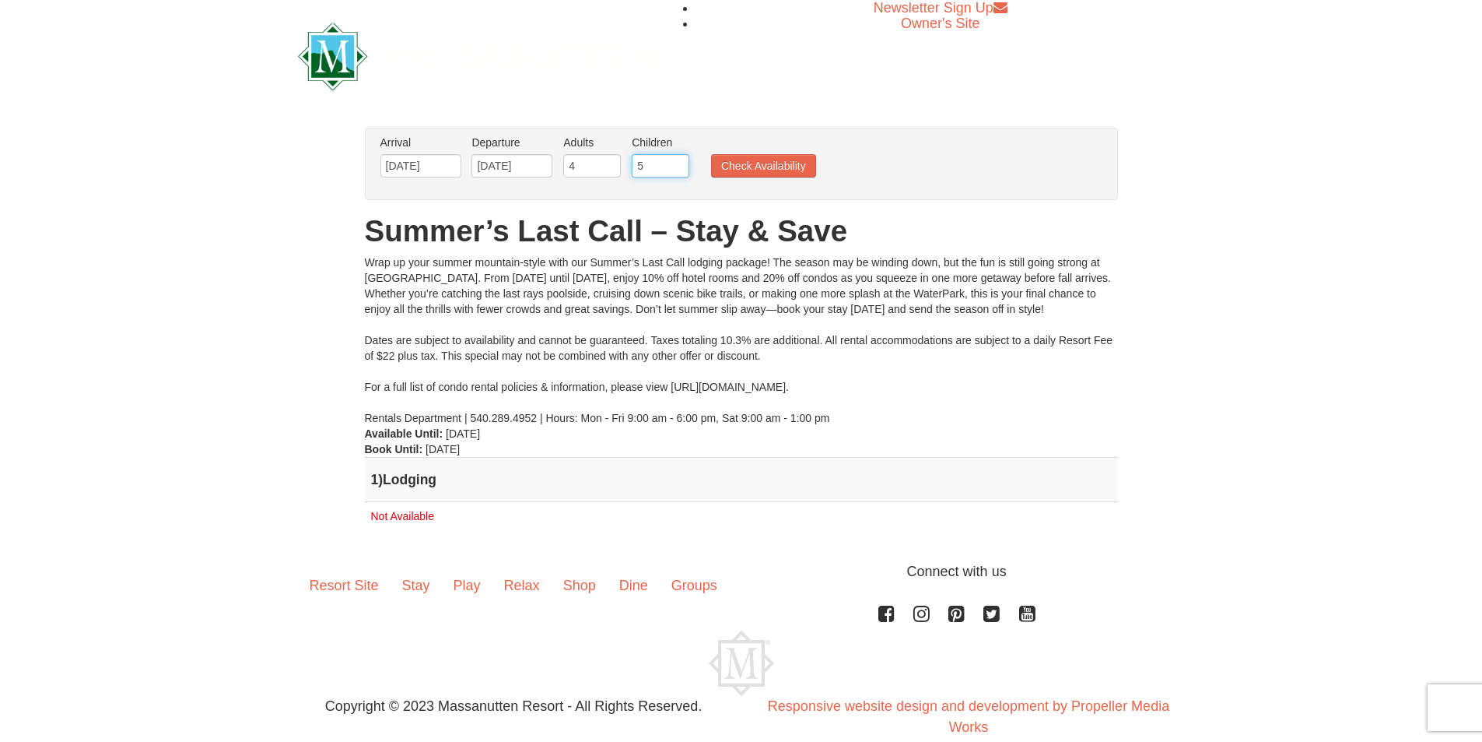
type input "5"
click at [678, 163] on input "5" at bounding box center [661, 165] width 58 height 23
click at [734, 156] on button "Check Availability" at bounding box center [763, 165] width 105 height 23
